Goal: Task Accomplishment & Management: Manage account settings

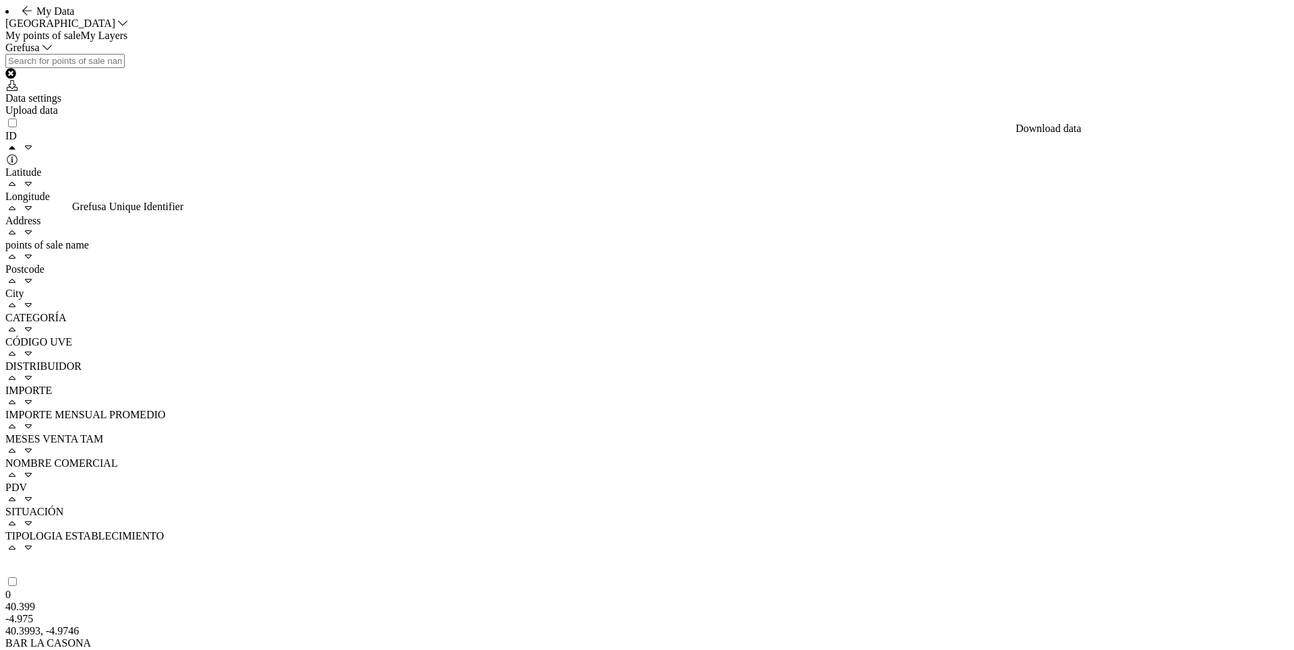
click at [1126, 104] on div "Data settings" at bounding box center [646, 98] width 1283 height 12
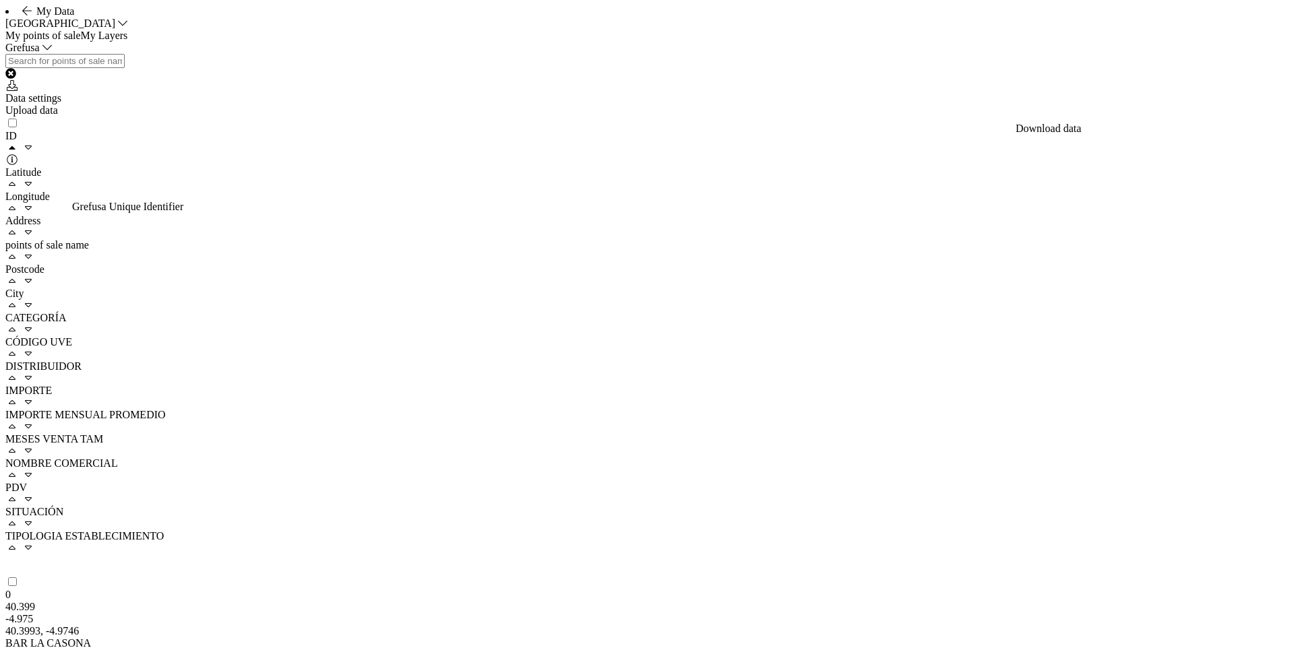
click at [737, 117] on div "Grefusa Data settings Upload data" at bounding box center [646, 79] width 1283 height 75
click at [1126, 104] on div "Data settings" at bounding box center [646, 98] width 1283 height 12
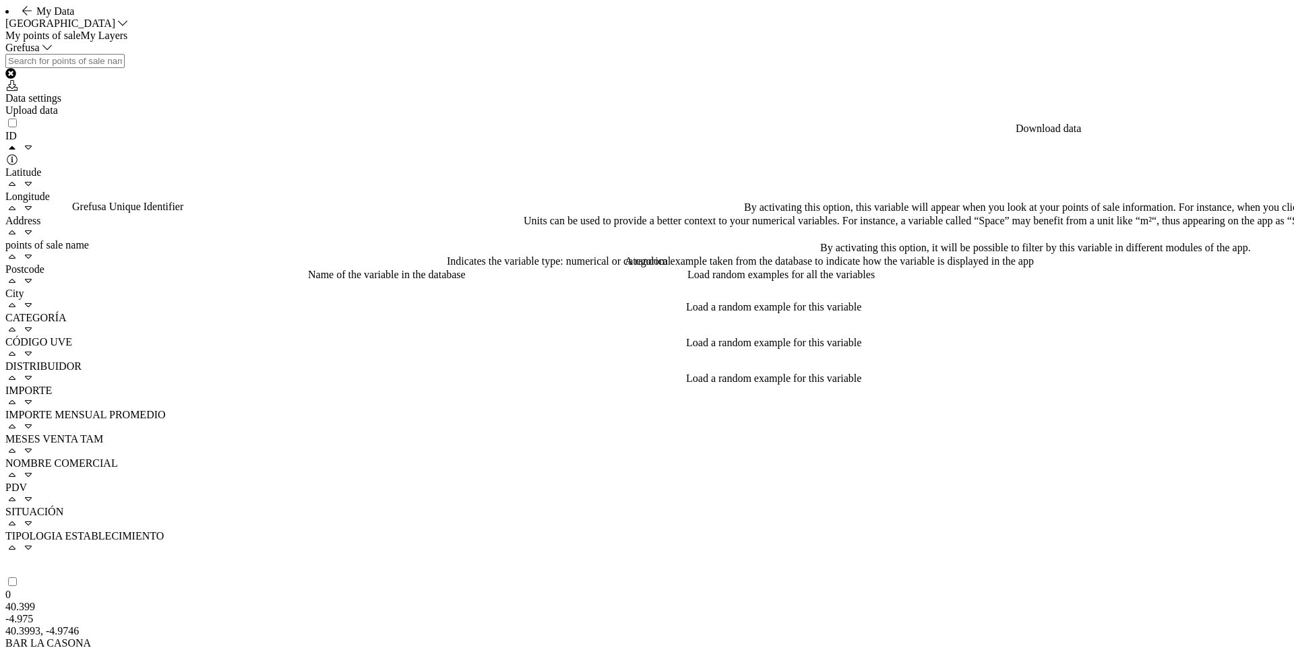
drag, startPoint x: 402, startPoint y: 218, endPoint x: 417, endPoint y: 220, distance: 15.0
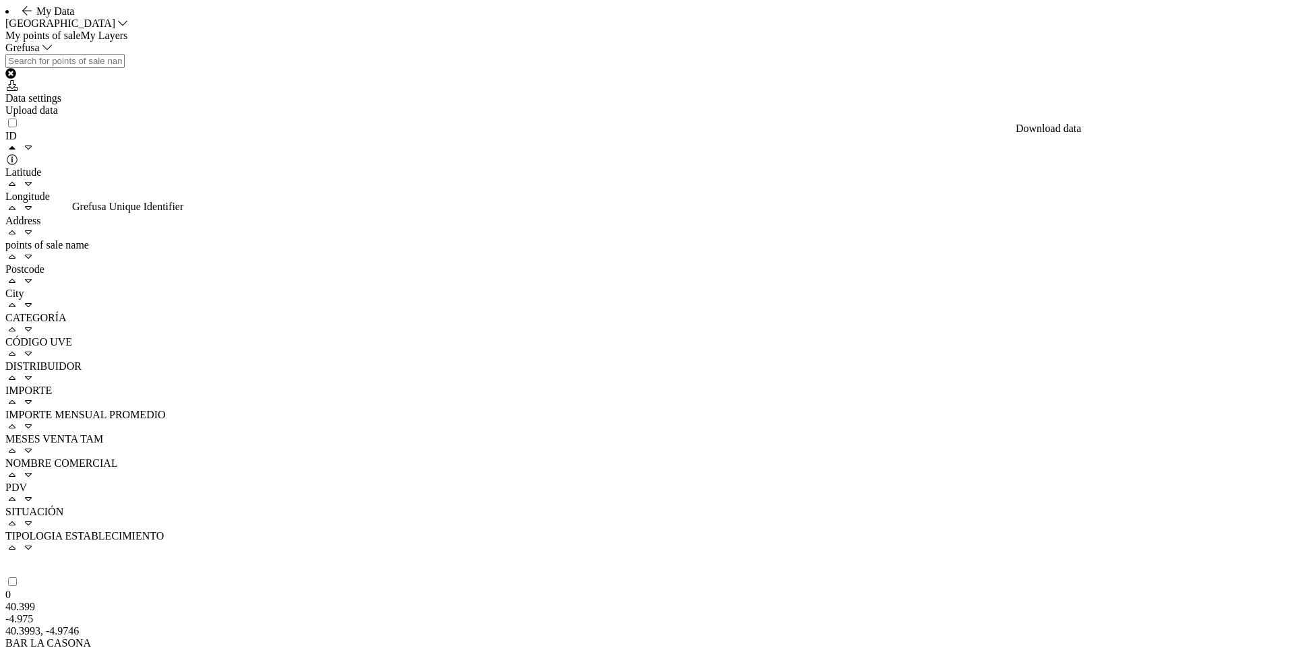
click at [1095, 104] on div "Data settings" at bounding box center [646, 98] width 1283 height 12
